Goal: Find contact information: Find contact information

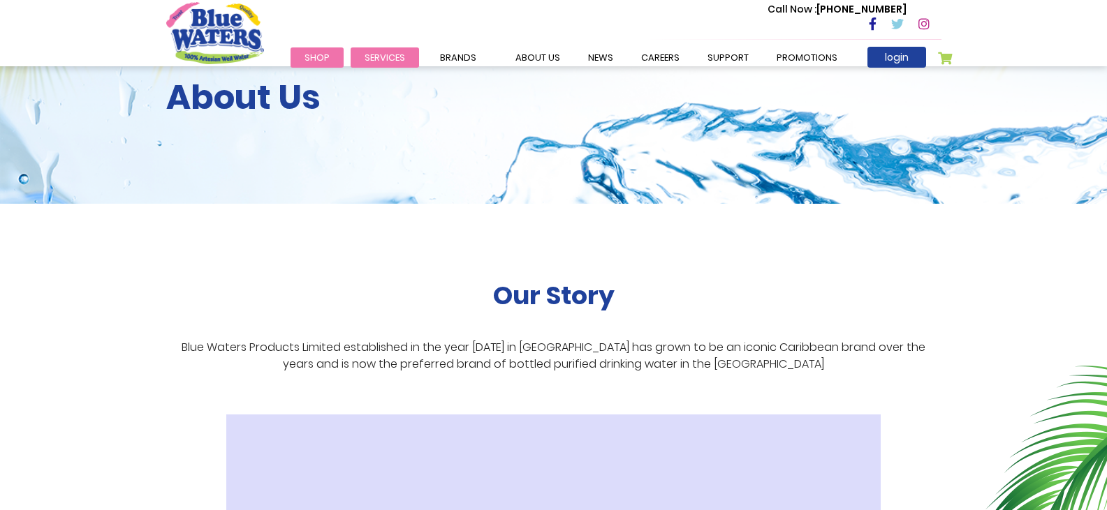
scroll to position [70, 0]
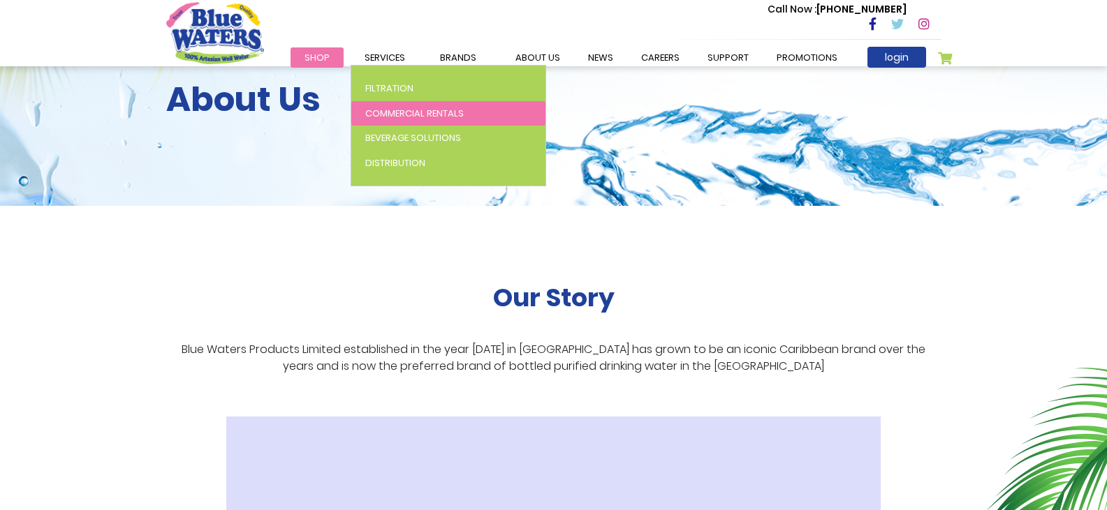
click at [395, 107] on span "Commercial Rentals" at bounding box center [414, 113] width 98 height 13
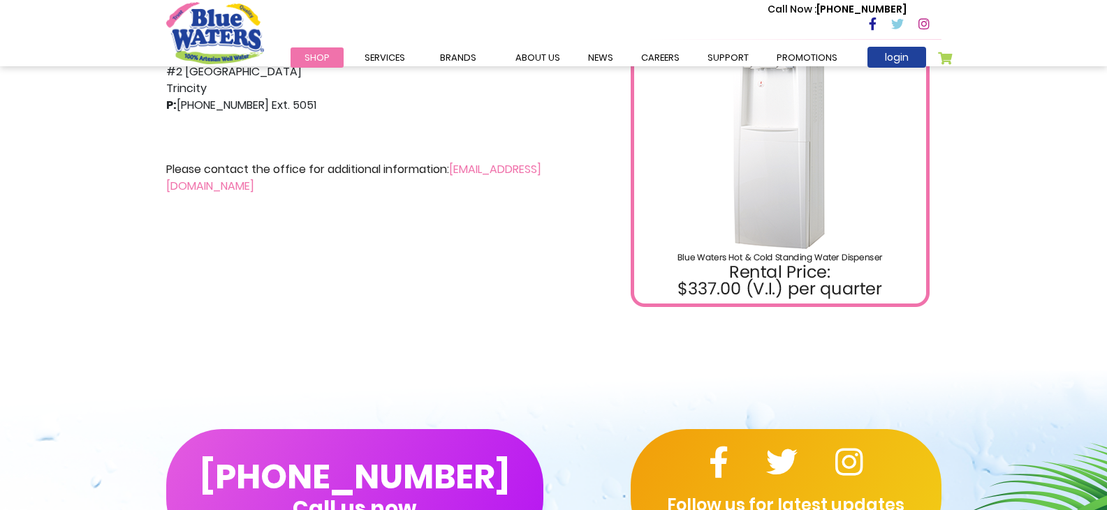
scroll to position [419, 0]
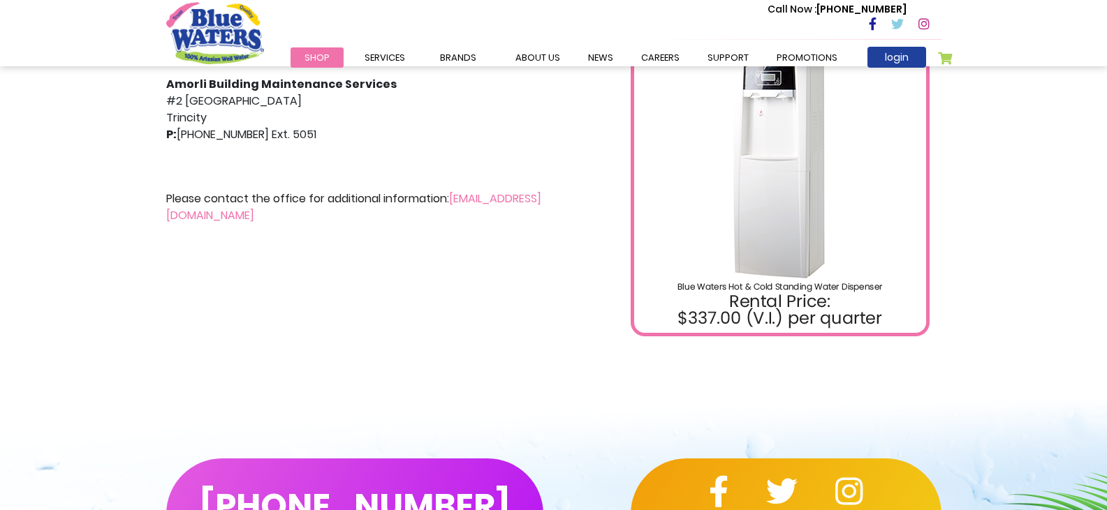
drag, startPoint x: 380, startPoint y: 221, endPoint x: 155, endPoint y: 228, distance: 224.9
click at [156, 228] on div "Hot & Cold Standing Cooler It is recommended to get your cooler sanitized every…" at bounding box center [355, 139] width 398 height 396
copy link "[EMAIL_ADDRESS][DOMAIN_NAME]"
